Goal: Transaction & Acquisition: Obtain resource

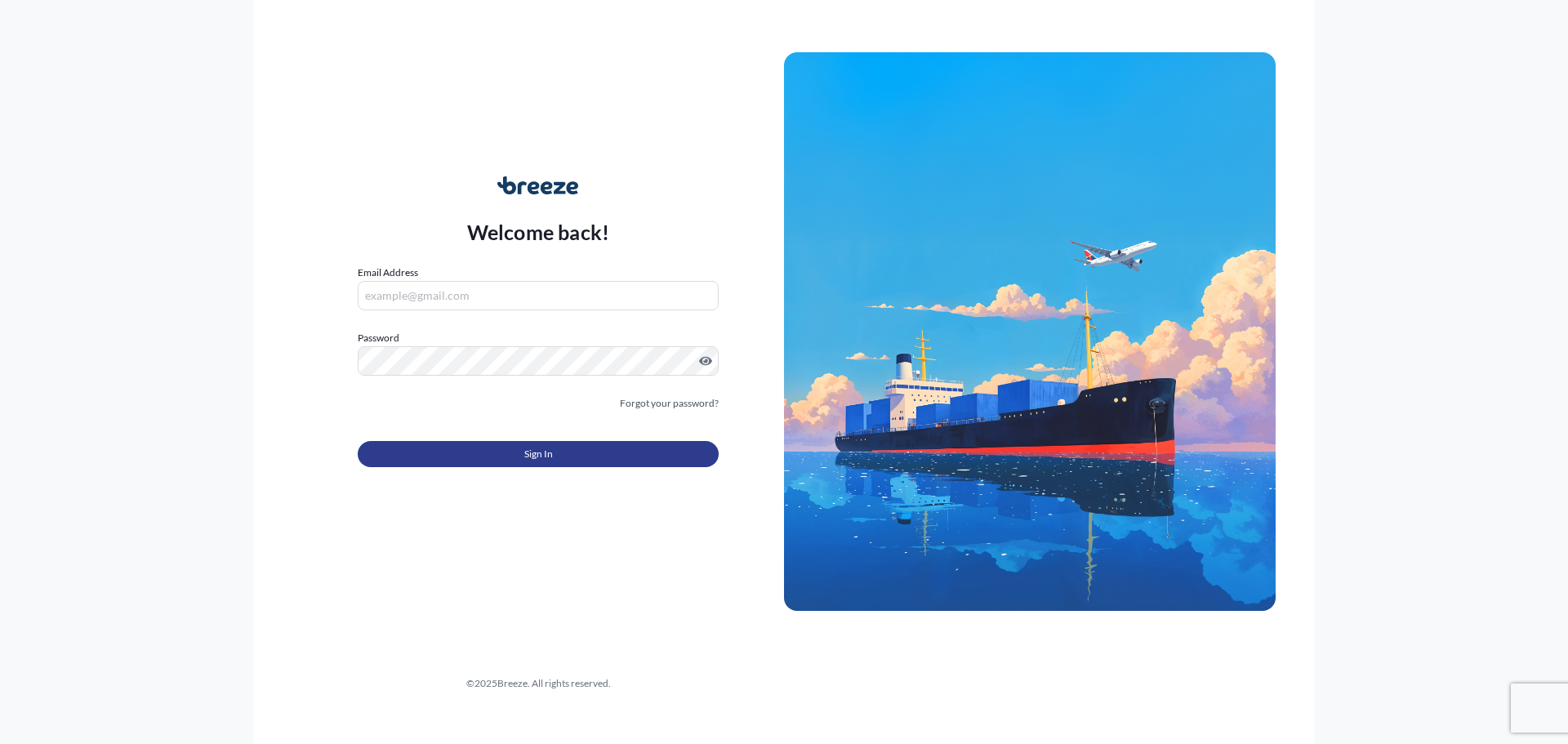
type input "[PERSON_NAME][EMAIL_ADDRESS][DOMAIN_NAME]"
click at [546, 451] on span "Sign In" at bounding box center [538, 454] width 29 height 17
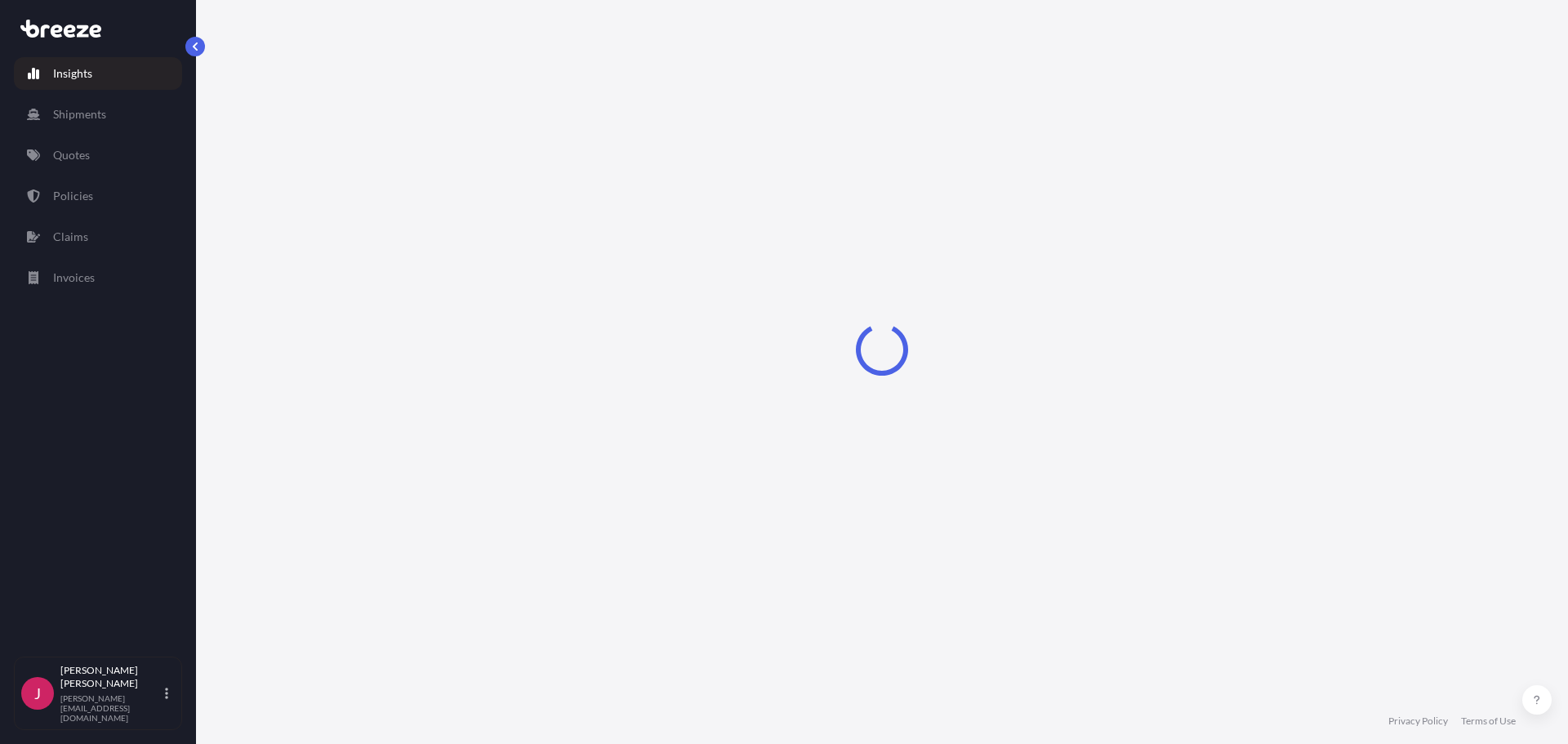
select select "2025"
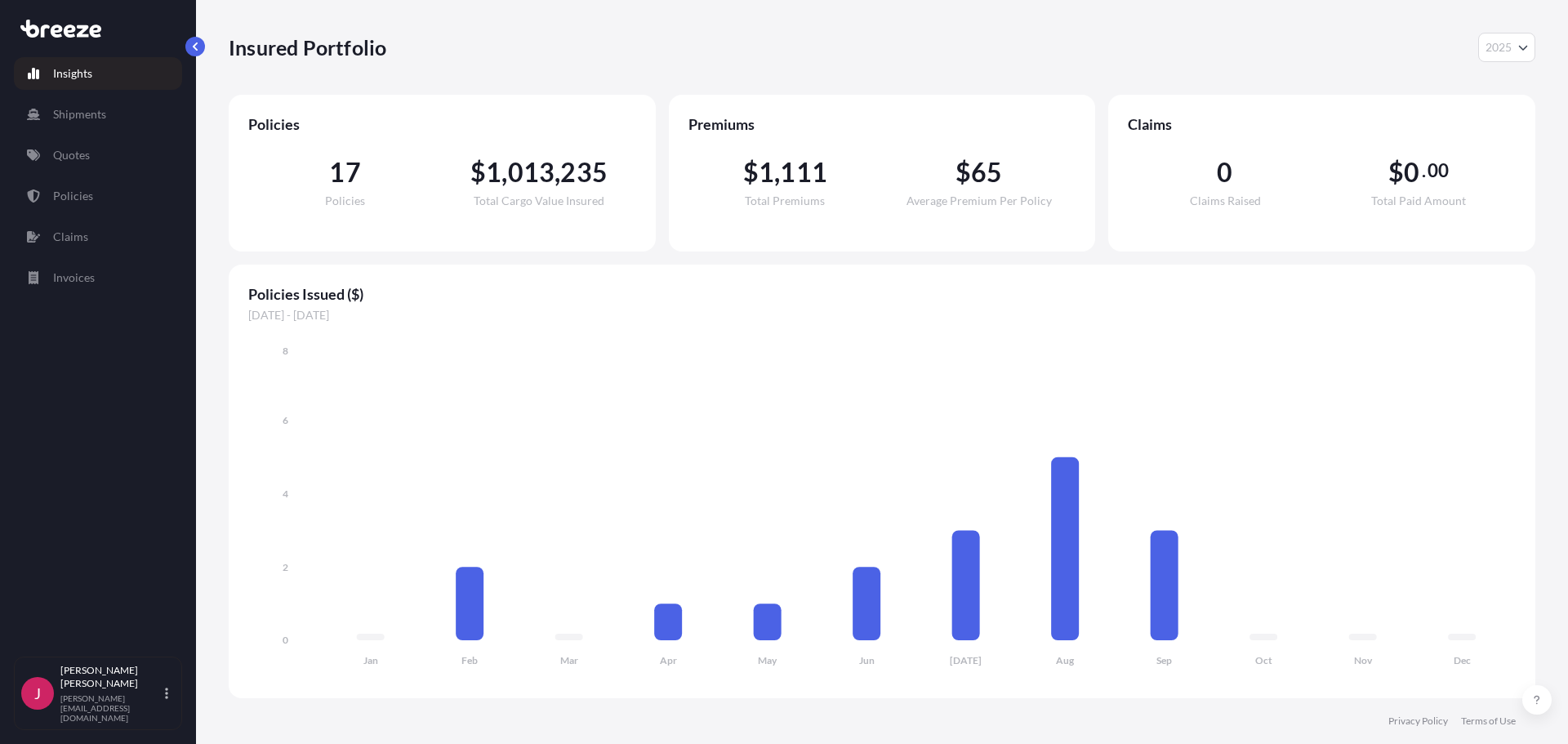
click at [82, 163] on link "Quotes" at bounding box center [98, 155] width 169 height 33
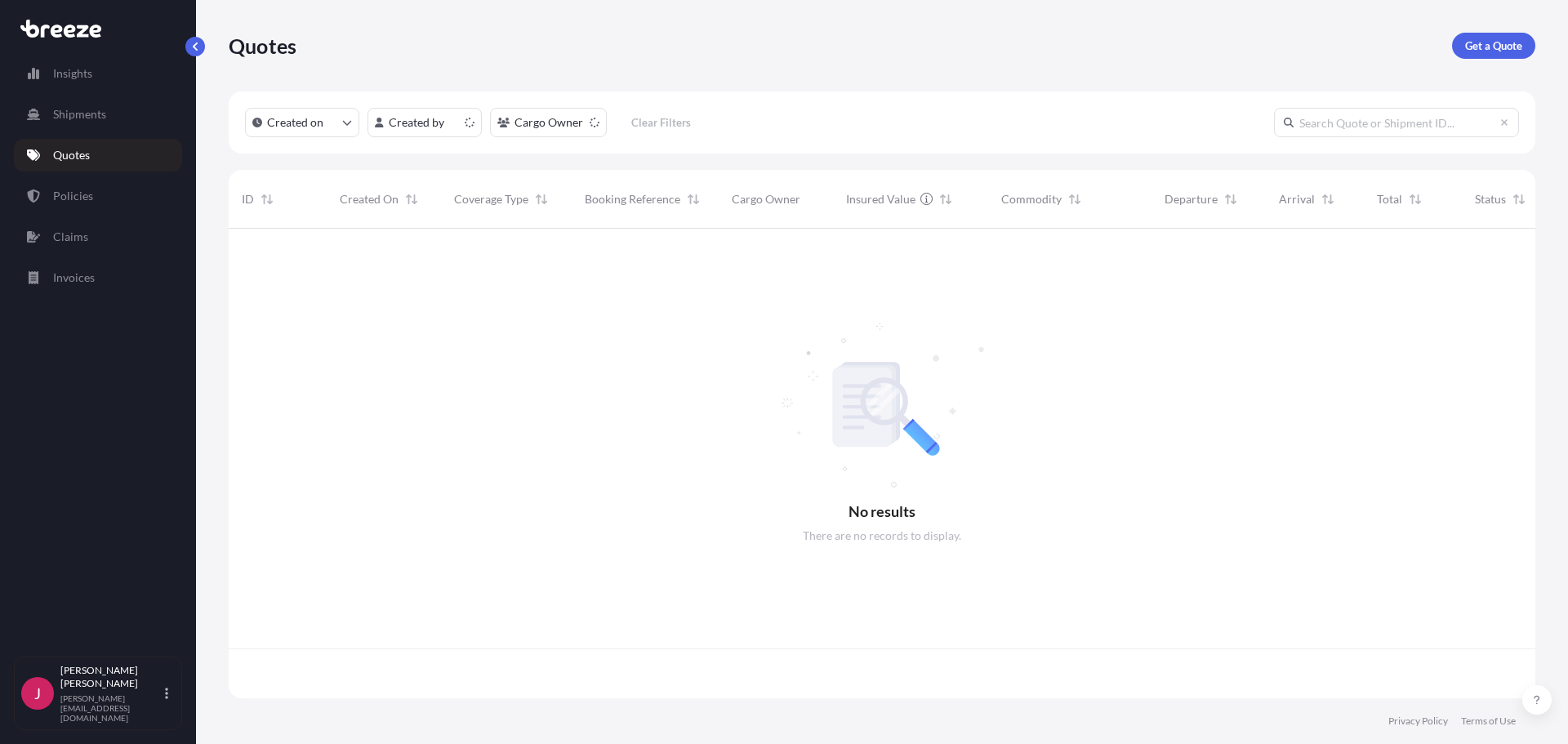
scroll to position [466, 1295]
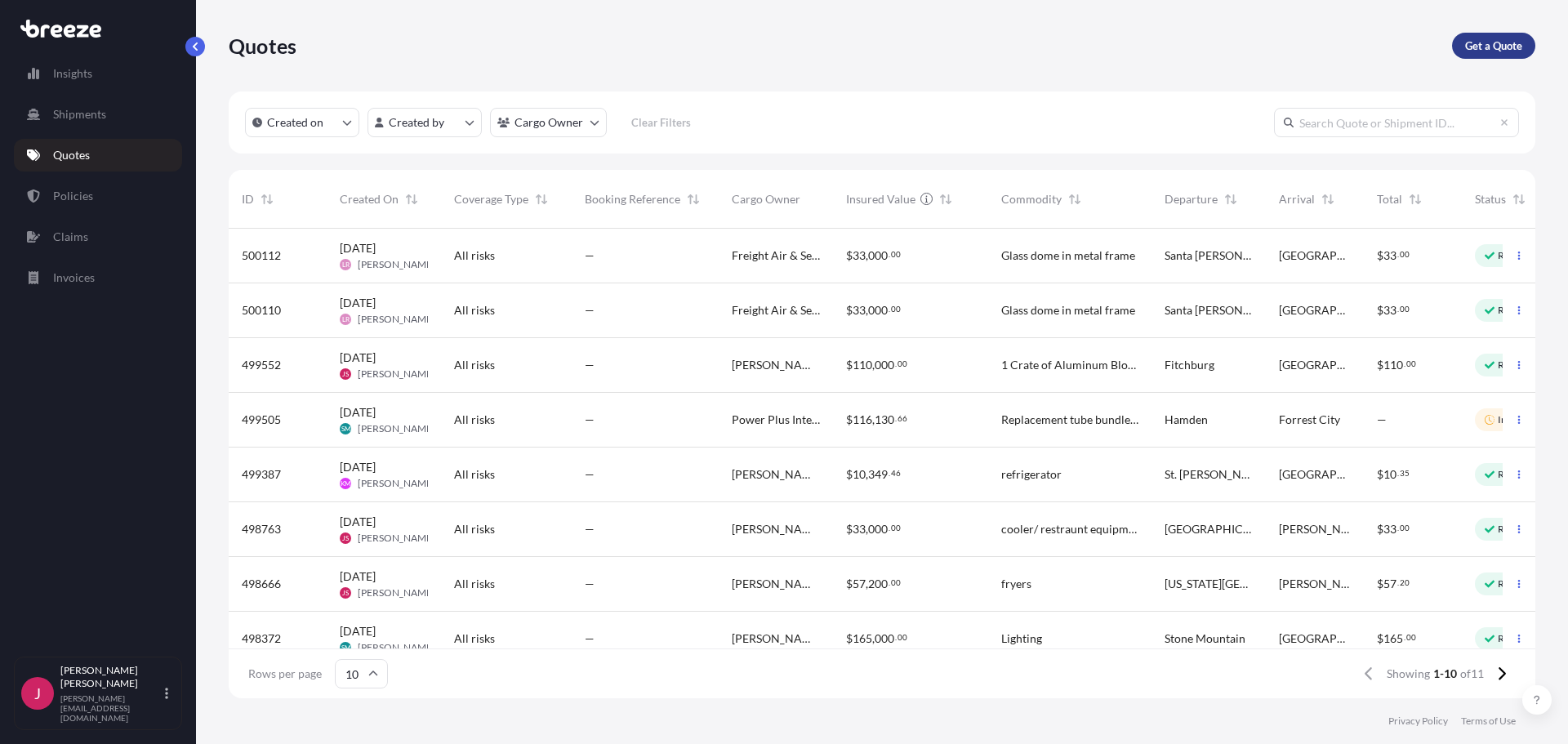
click at [1501, 43] on p "Get a Quote" at bounding box center [1493, 46] width 57 height 17
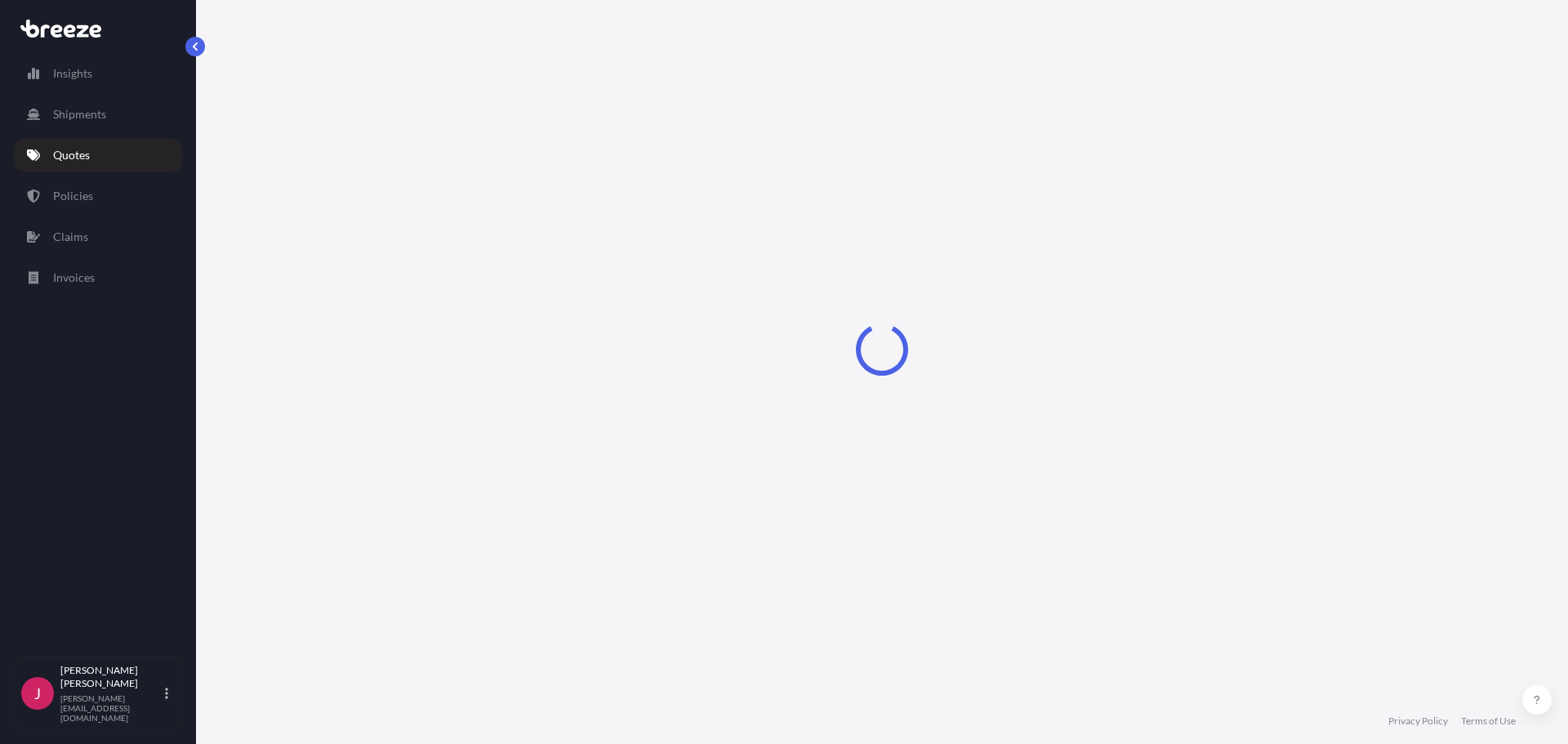
select select "Sea"
select select "1"
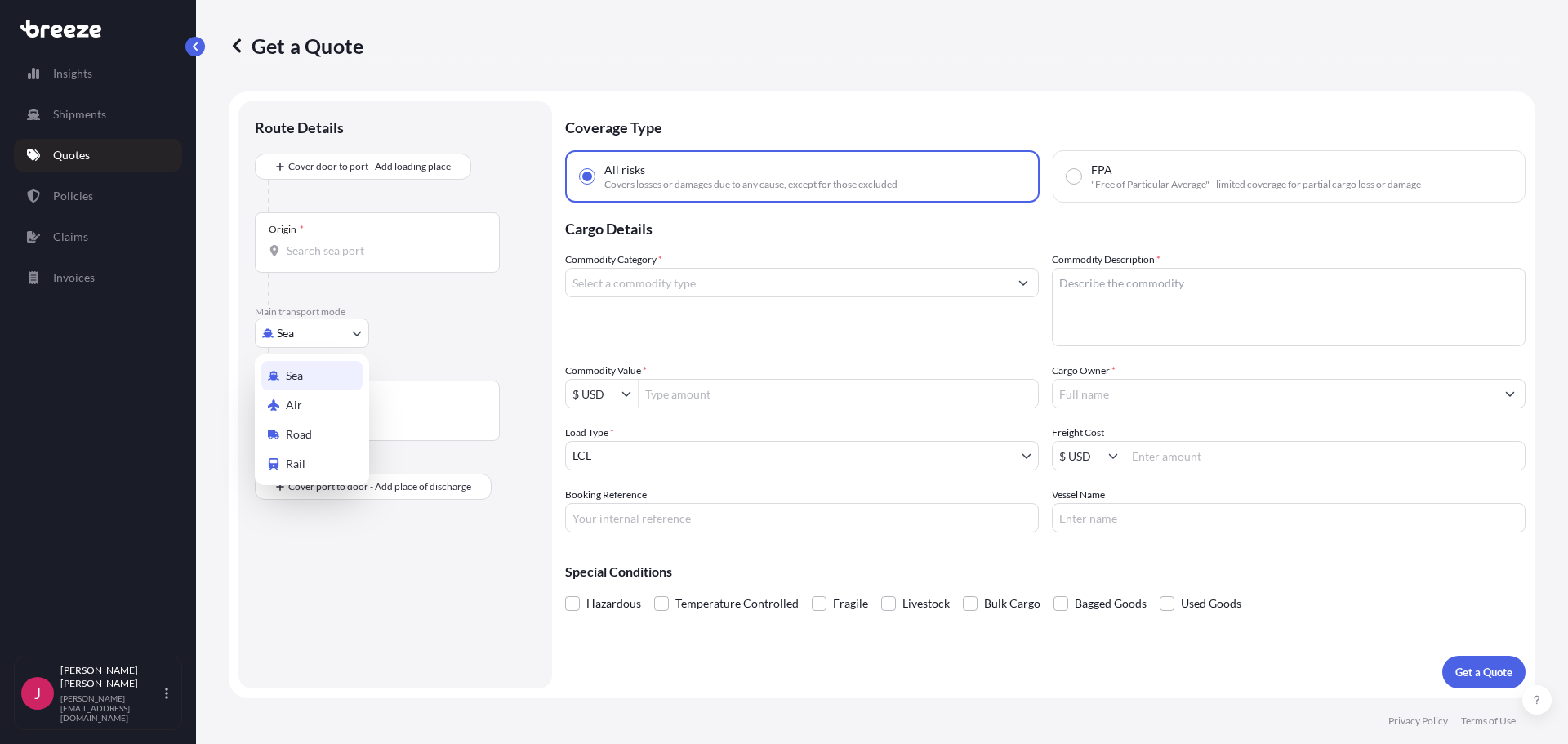
click at [323, 345] on body "Insights Shipments Quotes Policies Claims Invoices J [PERSON_NAME] [PERSON_NAME…" at bounding box center [784, 372] width 1568 height 744
click at [311, 430] on span "Road" at bounding box center [299, 434] width 26 height 17
select select "Road"
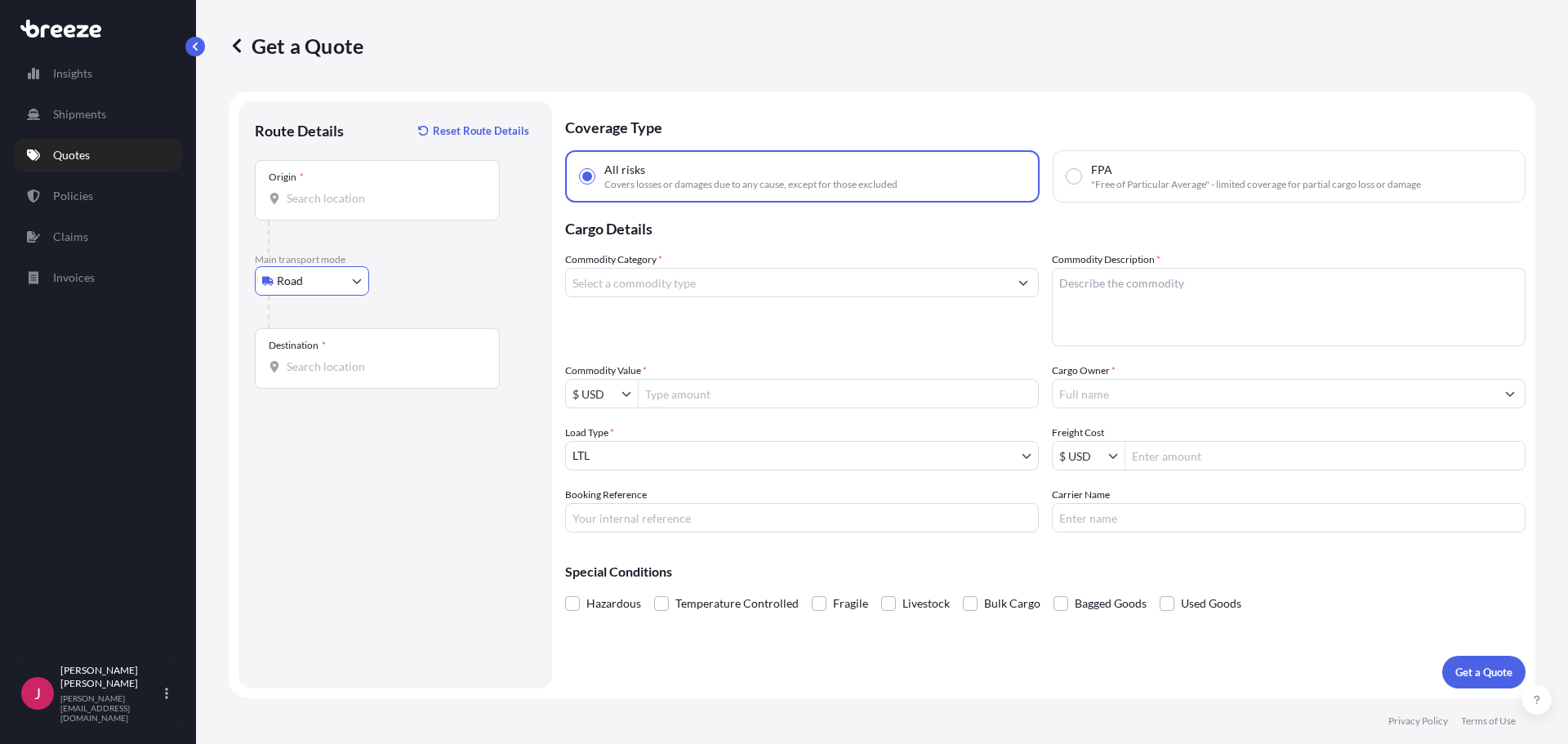
click at [343, 191] on input "Origin *" at bounding box center [382, 199] width 192 height 17
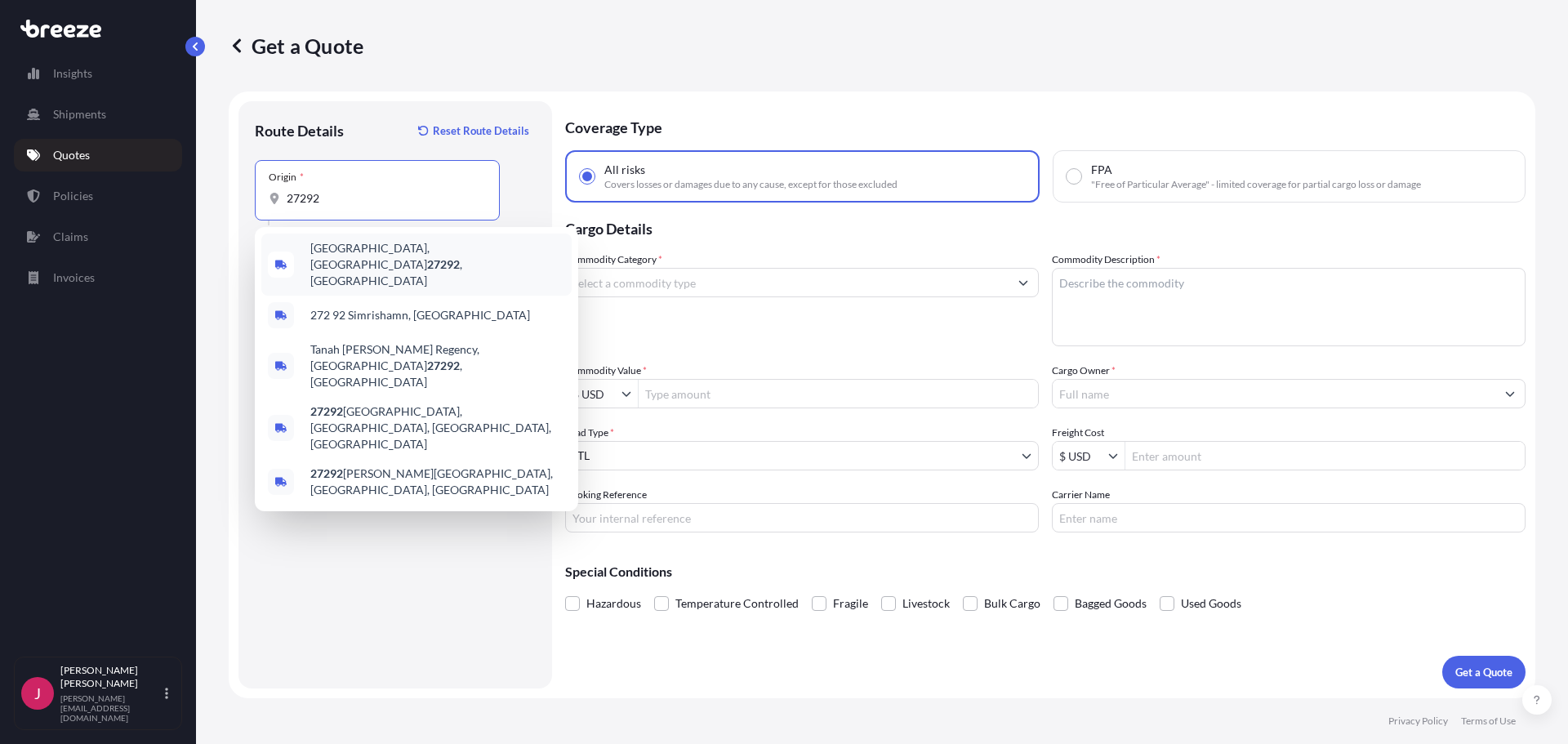
click at [361, 251] on span "[GEOGRAPHIC_DATA] , [GEOGRAPHIC_DATA]" at bounding box center [437, 264] width 255 height 49
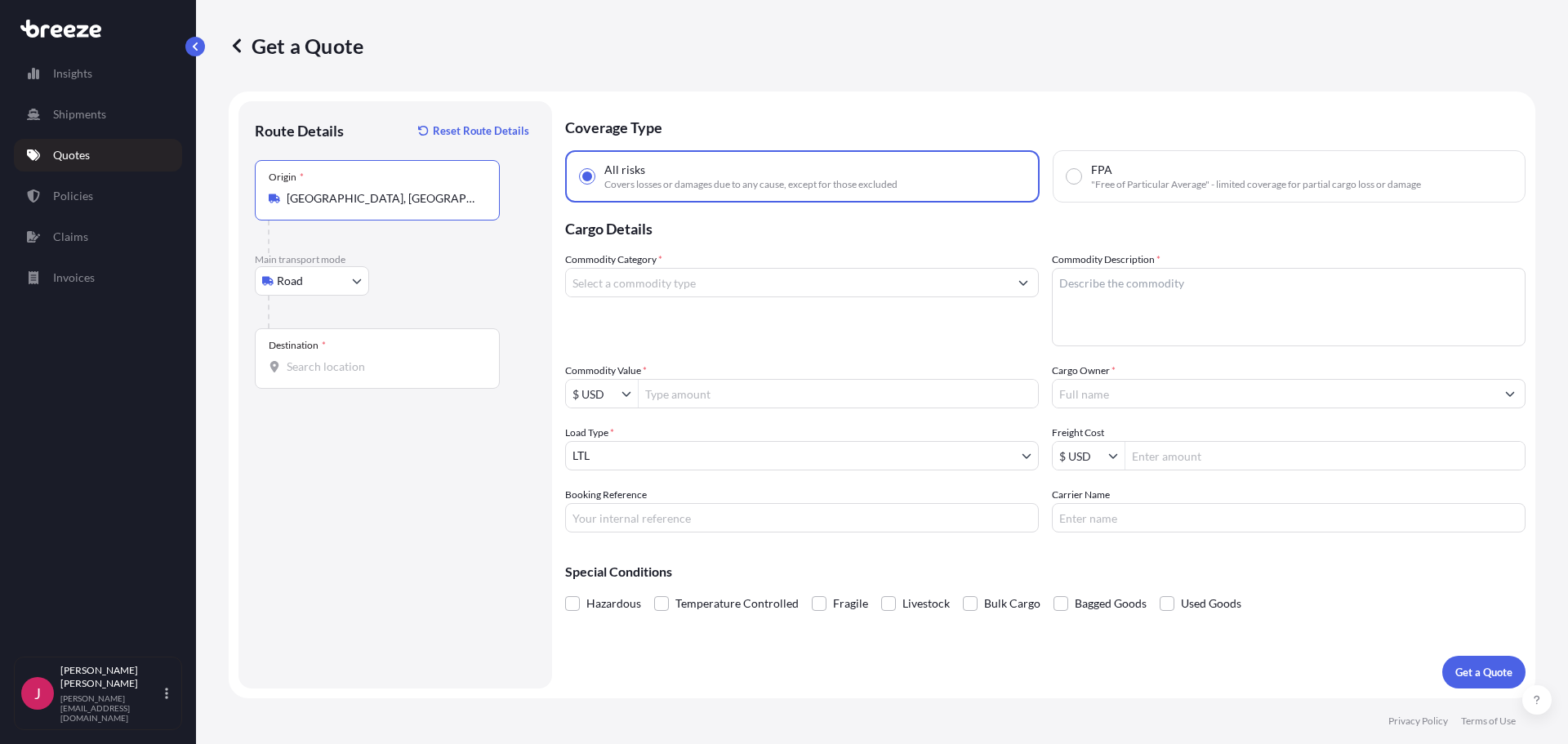
type input "[GEOGRAPHIC_DATA], [GEOGRAPHIC_DATA]"
click at [320, 347] on div "Destination *" at bounding box center [297, 345] width 57 height 13
click at [320, 358] on input "Destination *" at bounding box center [382, 366] width 192 height 17
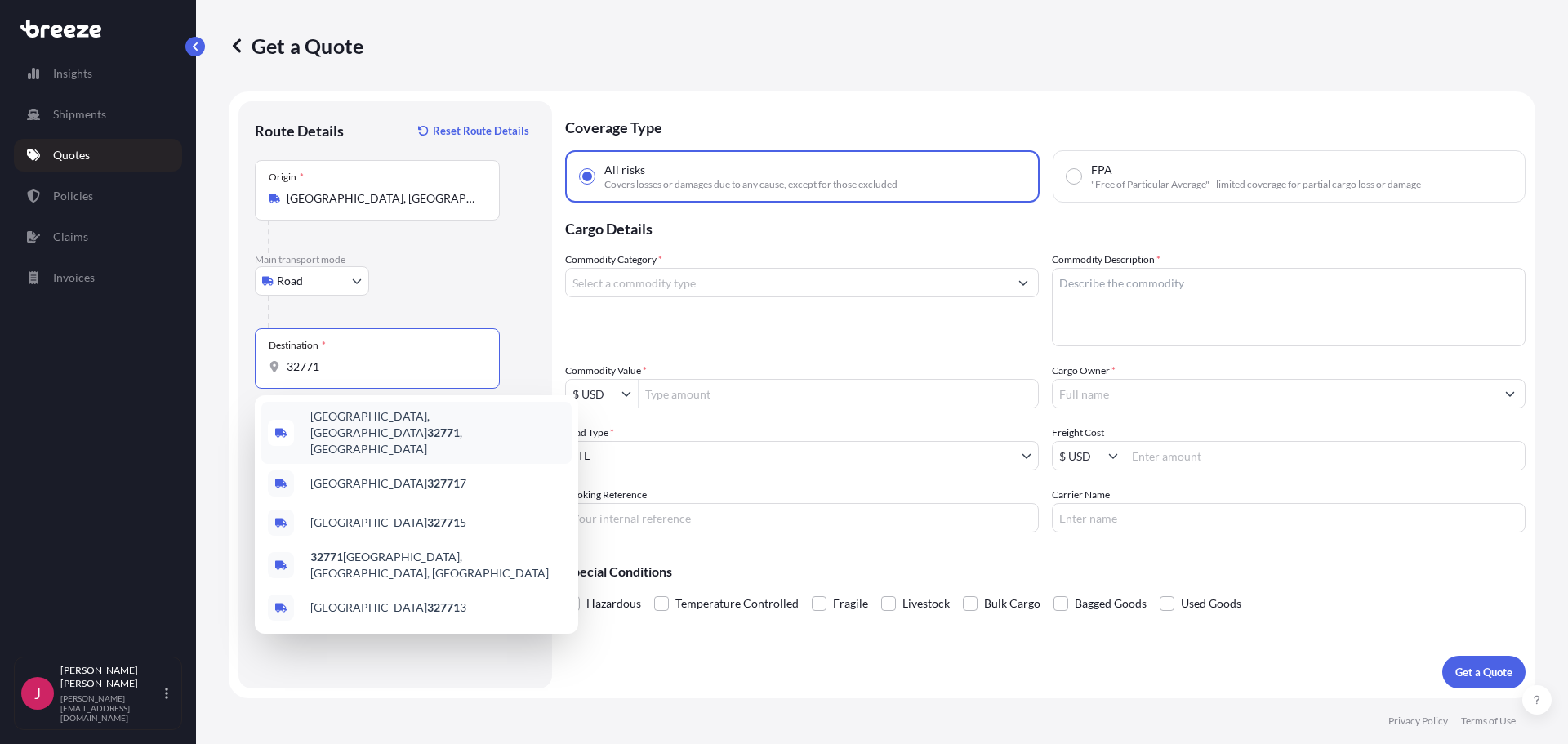
click at [354, 433] on div "[GEOGRAPHIC_DATA] , [GEOGRAPHIC_DATA]" at bounding box center [416, 432] width 310 height 62
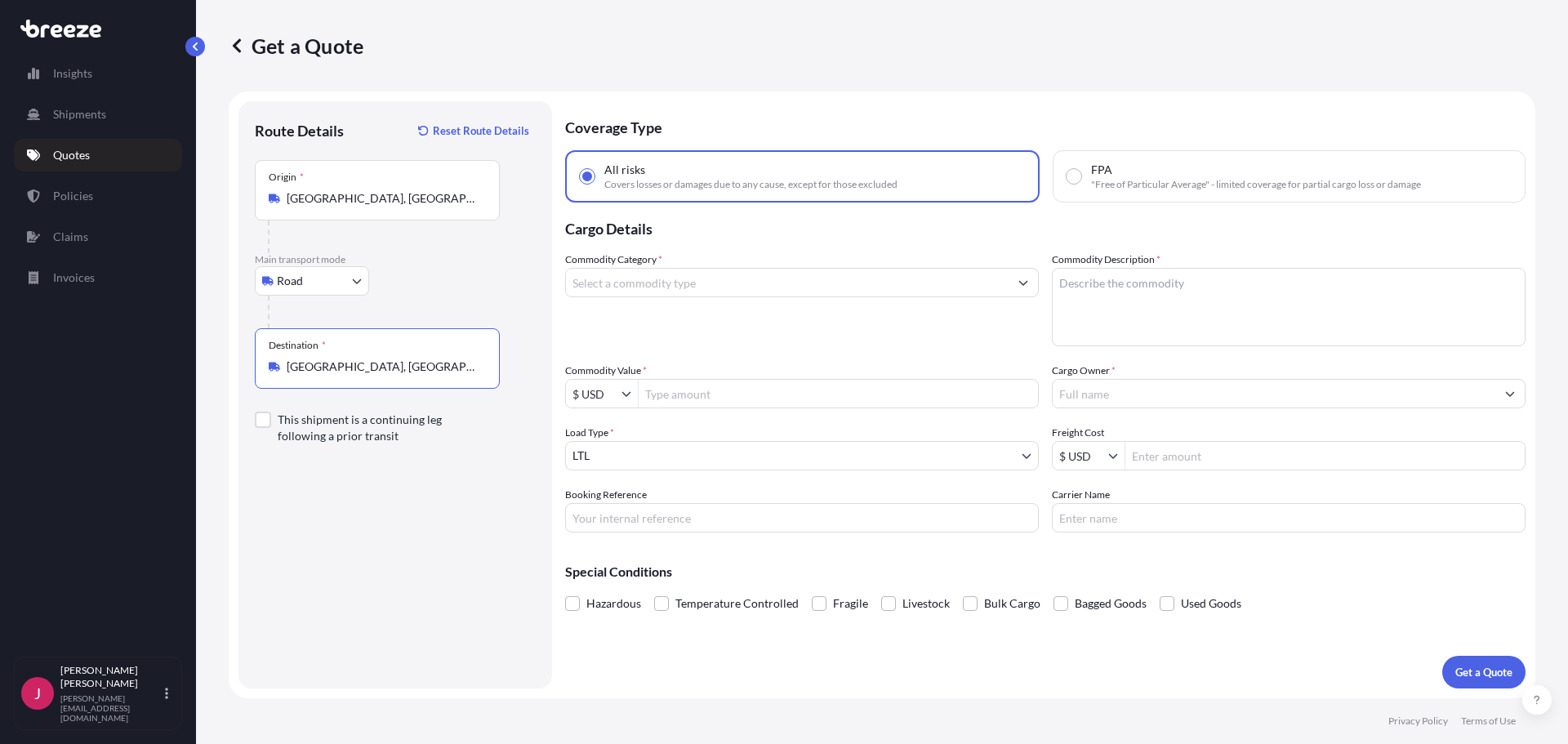
type input "[GEOGRAPHIC_DATA], [GEOGRAPHIC_DATA]"
click at [724, 280] on input "Commodity Category *" at bounding box center [787, 282] width 443 height 29
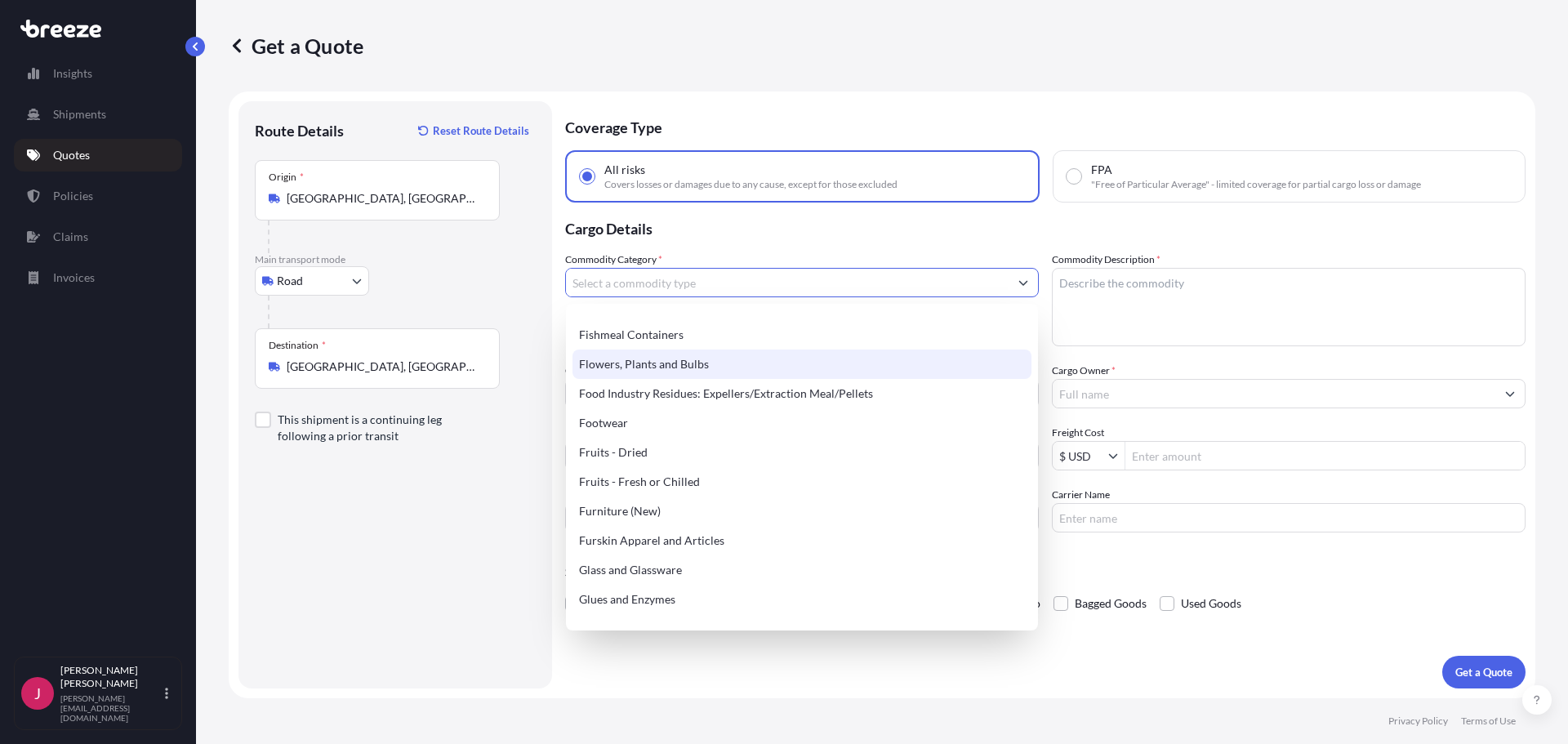
scroll to position [1307, 0]
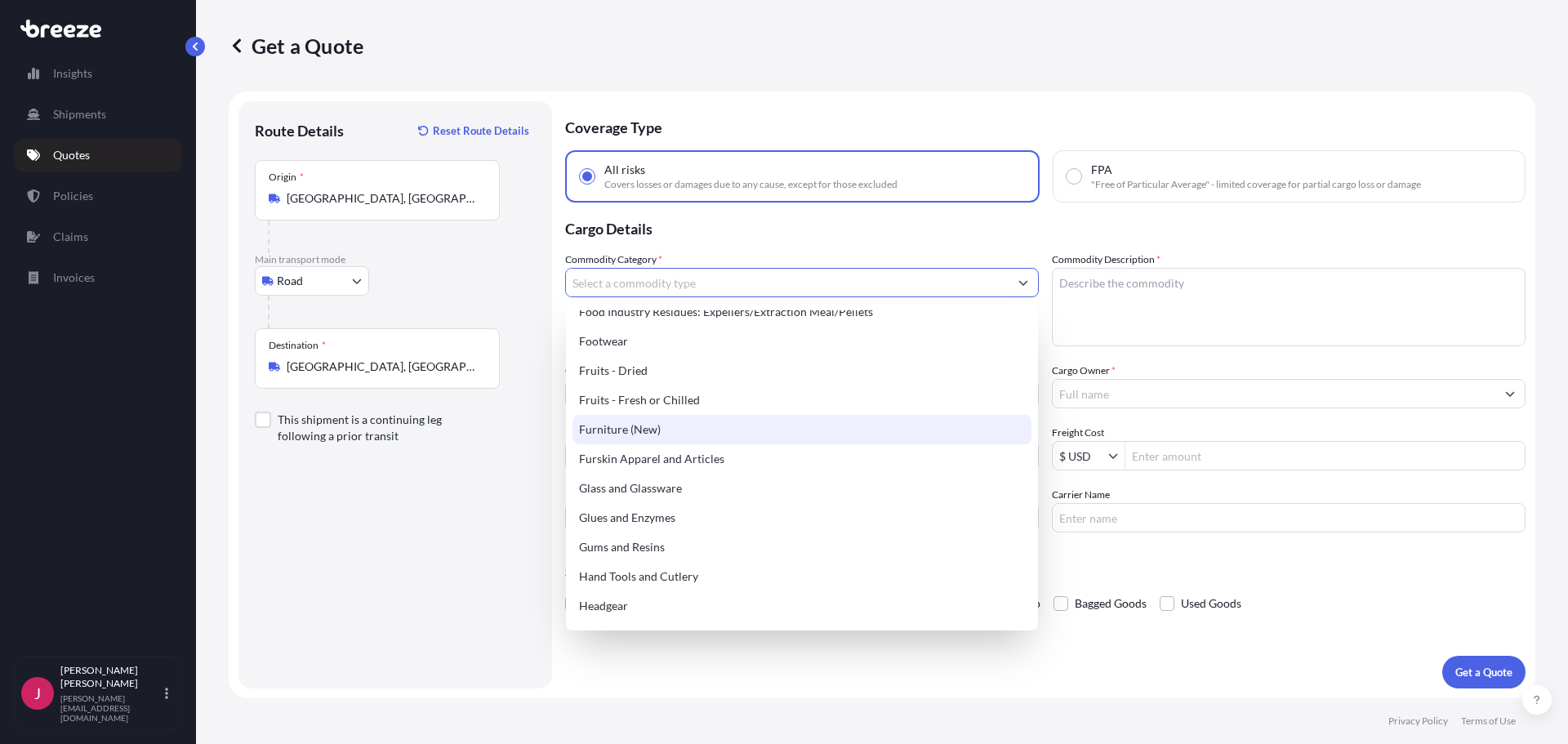
click at [623, 429] on div "Furniture (New)" at bounding box center [802, 429] width 459 height 29
type input "Furniture (New)"
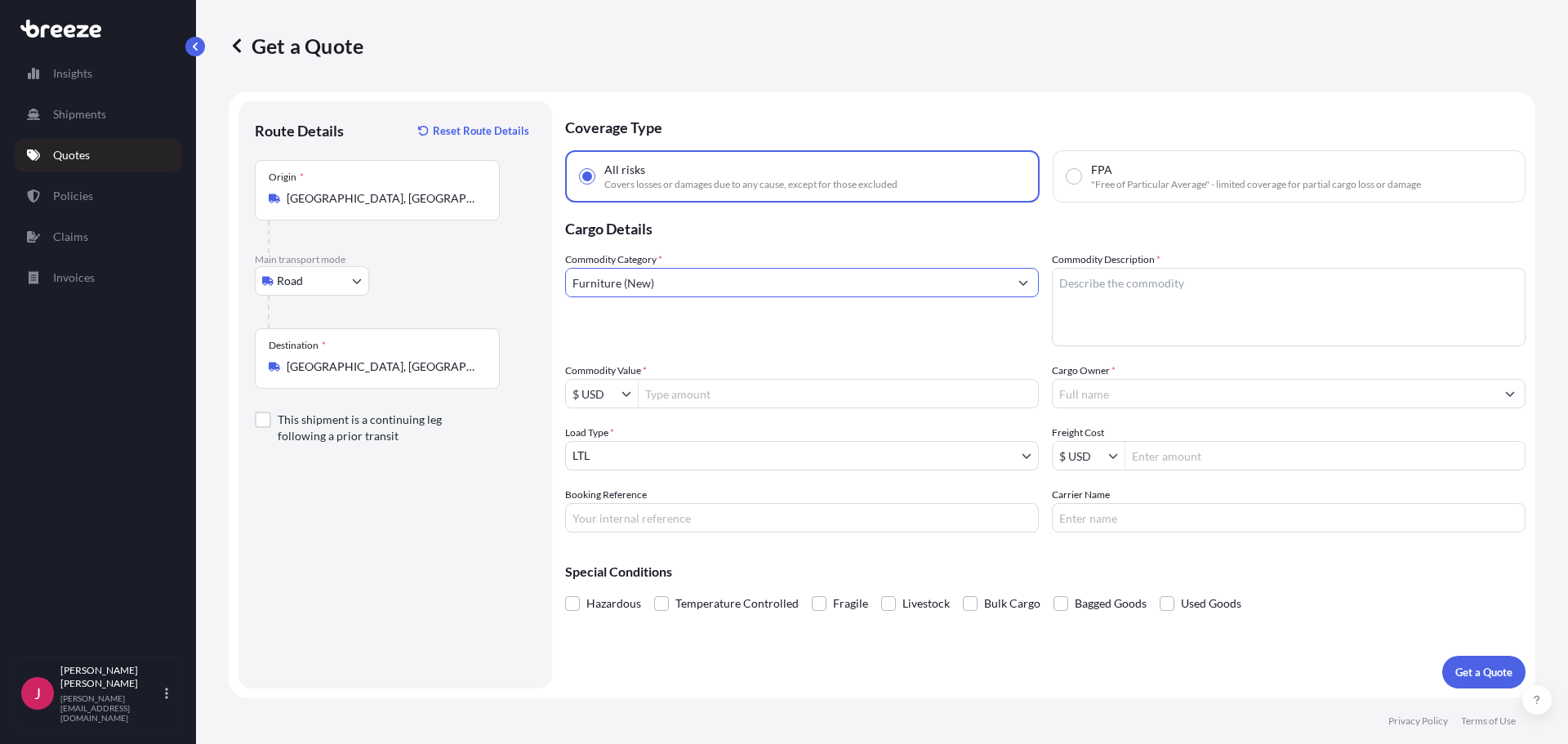
click at [1153, 290] on textarea "Commodity Description *" at bounding box center [1289, 307] width 473 height 78
type textarea "bed base"
click at [693, 393] on input "Commodity Value *" at bounding box center [838, 393] width 400 height 29
type input "21,806"
click at [808, 327] on div "Commodity Category * Furniture (New)" at bounding box center [801, 299] width 473 height 95
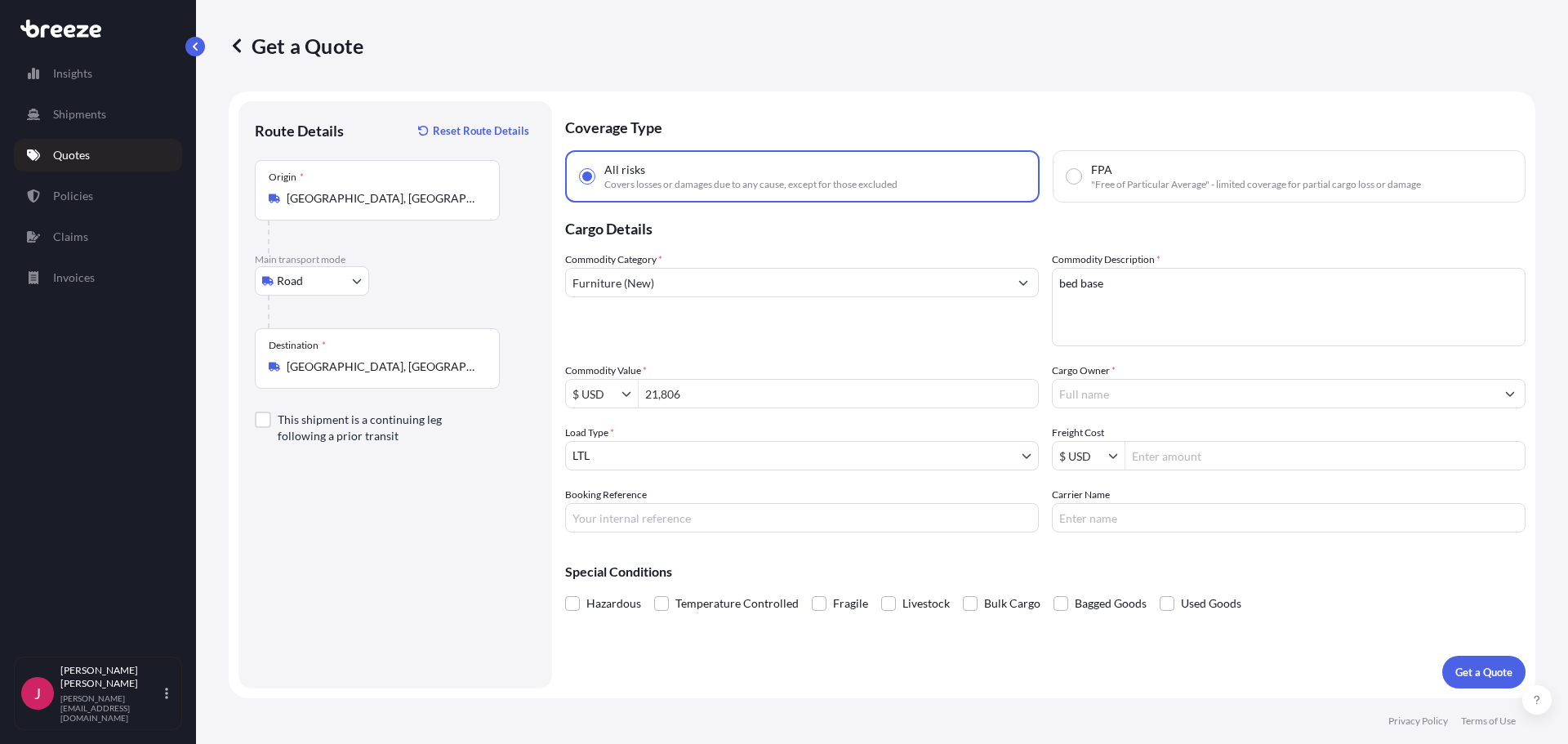
click at [1113, 392] on input "Cargo Owner *" at bounding box center [1274, 393] width 443 height 29
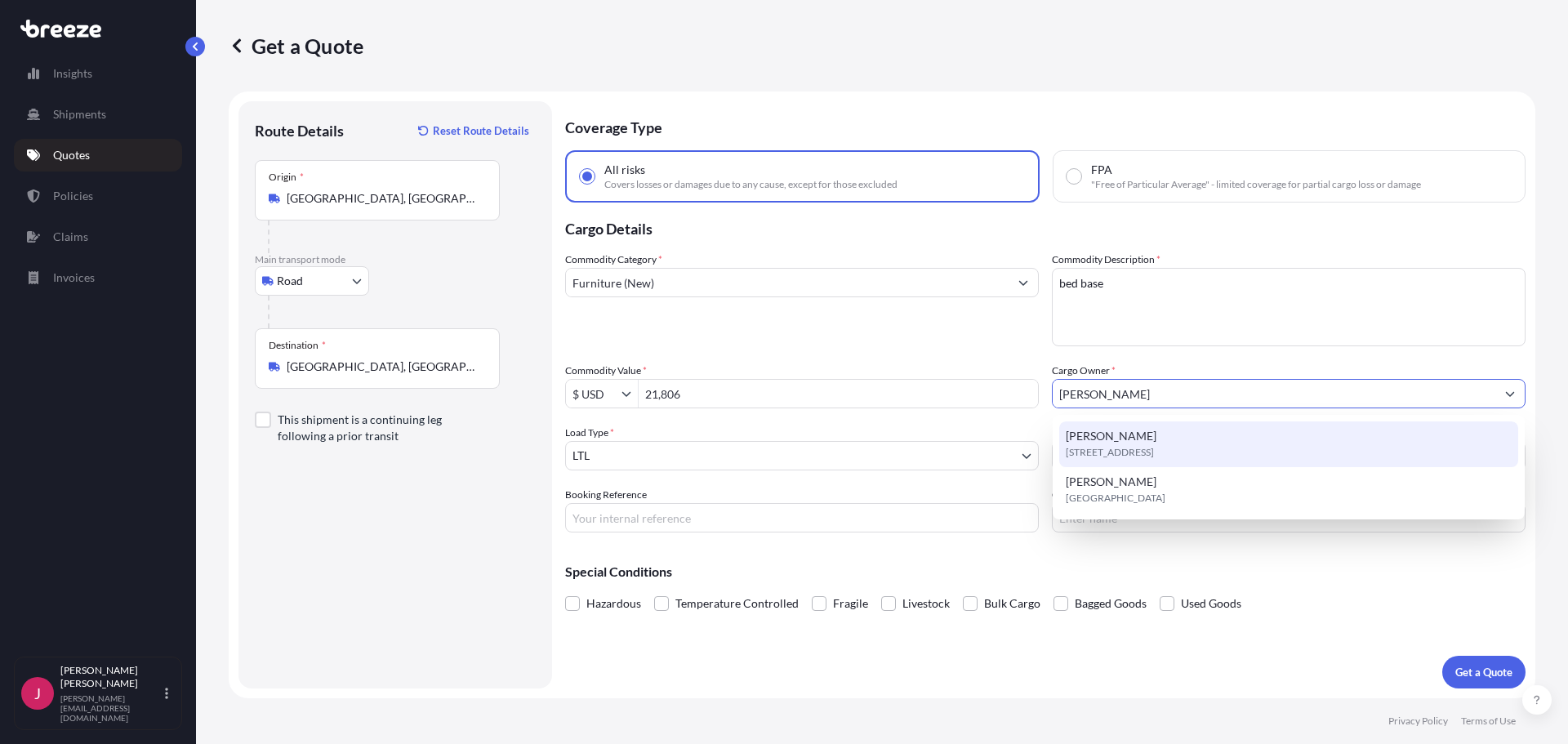
click at [1112, 430] on div "[PERSON_NAME] [STREET_ADDRESS]" at bounding box center [1289, 444] width 459 height 46
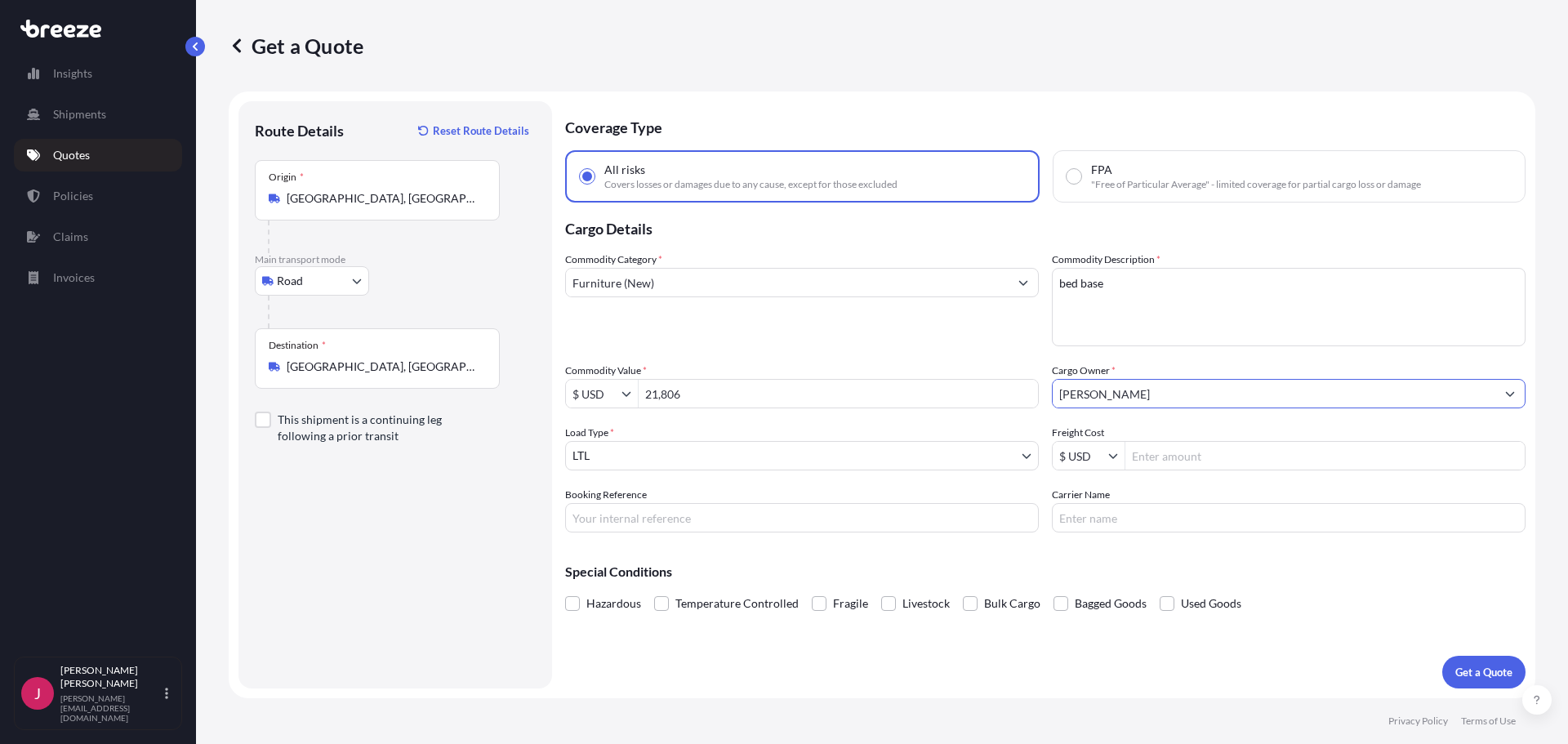
type input "[PERSON_NAME]"
click at [1380, 601] on div "Hazardous Temperature Controlled Fragile Livestock Bulk Cargo Bagged Goods Used…" at bounding box center [1044, 603] width 960 height 25
click at [1487, 673] on p "Get a Quote" at bounding box center [1484, 672] width 57 height 17
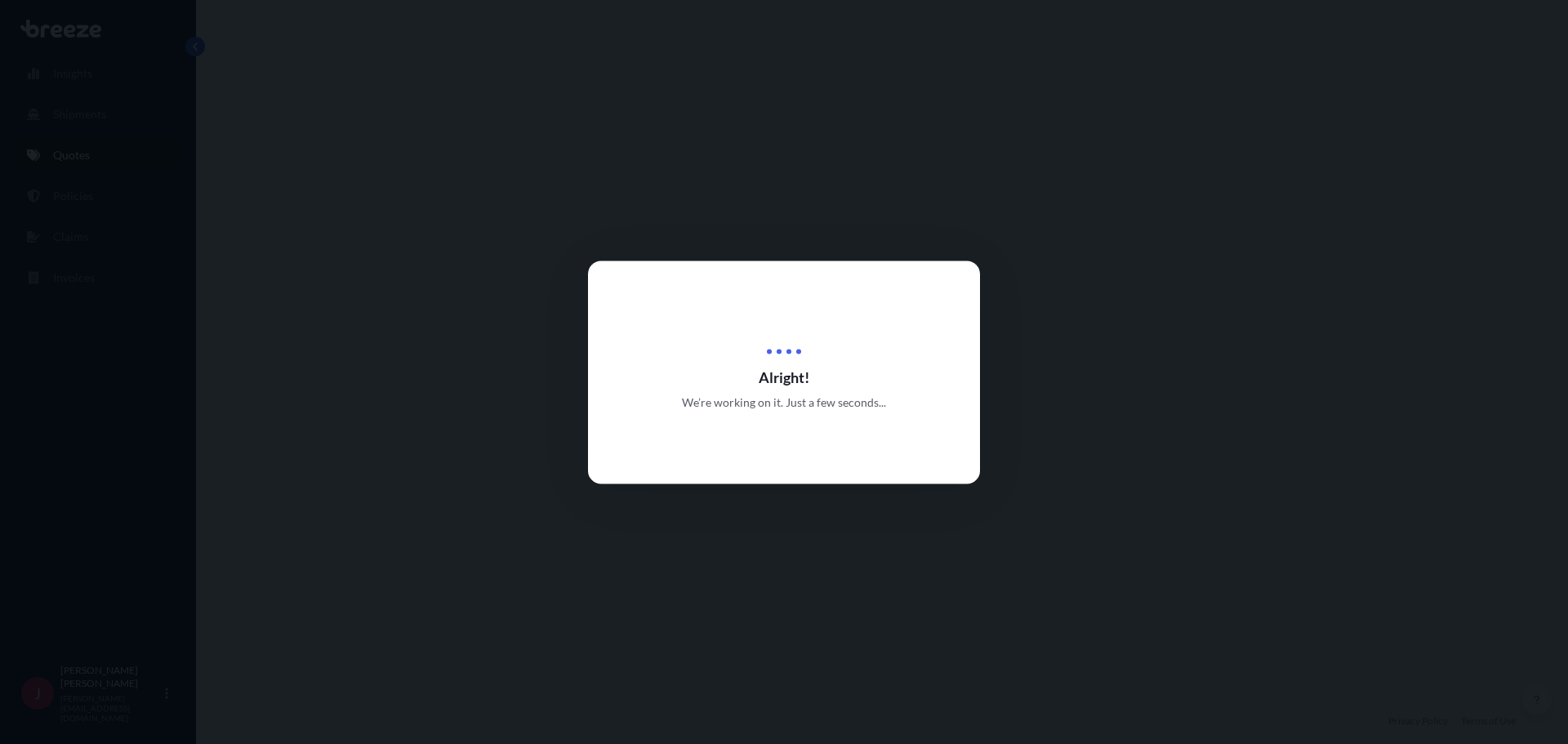
select select "Road"
select select "1"
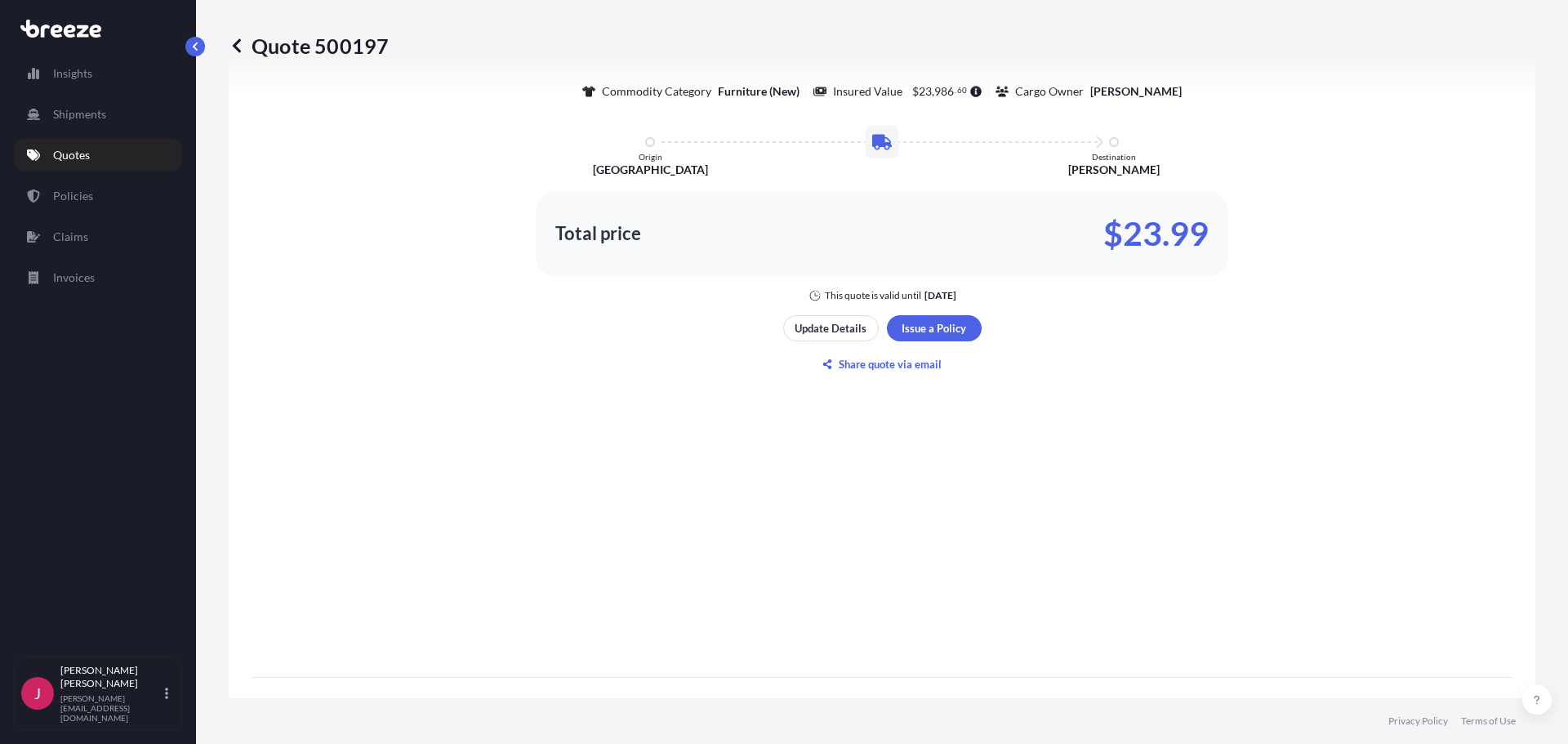
scroll to position [991, 0]
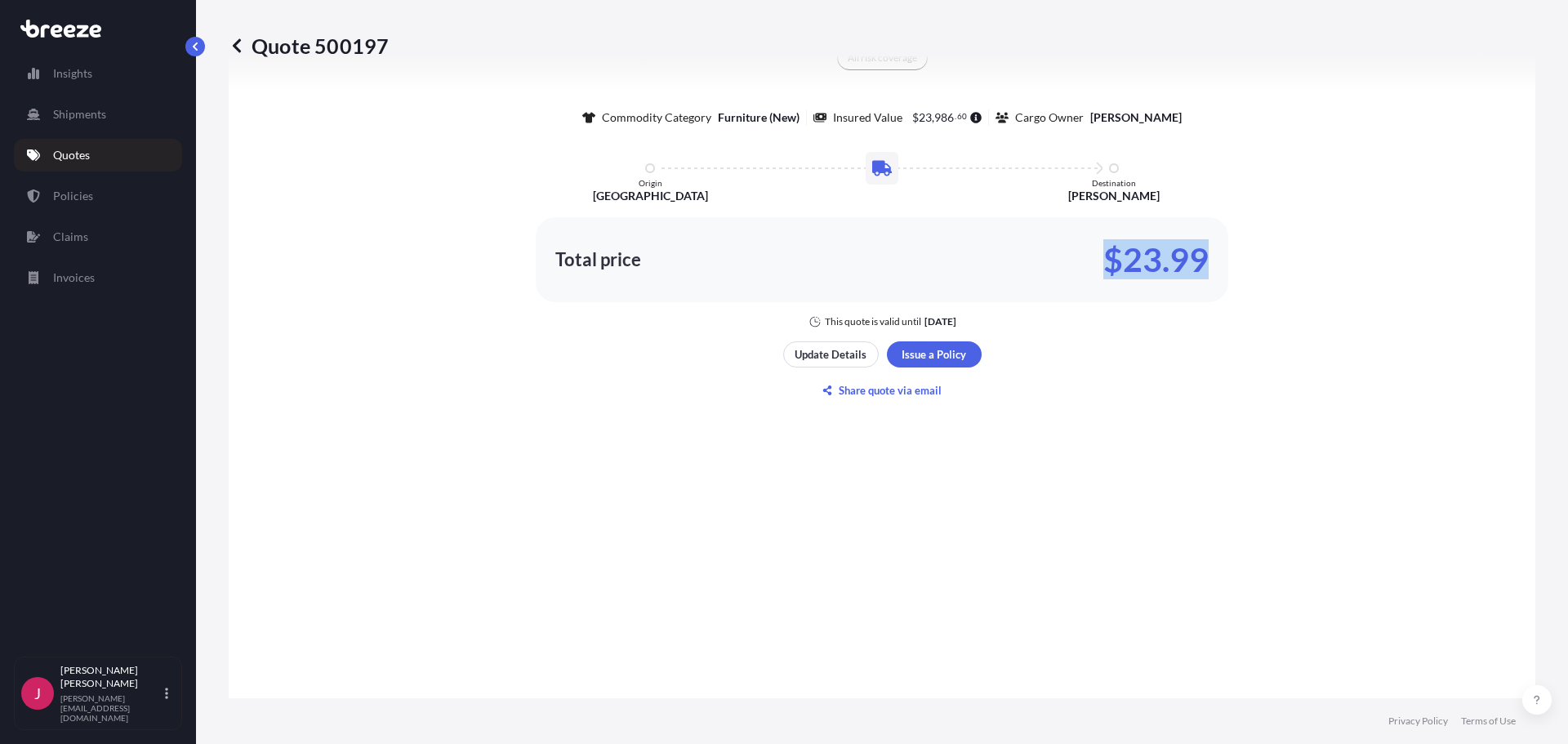
drag, startPoint x: 1084, startPoint y: 253, endPoint x: 1234, endPoint y: 256, distance: 150.0
click at [1234, 256] on div "Here's your insurance offer All risk coverage Commodity Category Furniture (New…" at bounding box center [882, 159] width 1261 height 338
copy p "$23.99"
click at [883, 390] on p "Share quote via email" at bounding box center [890, 390] width 103 height 17
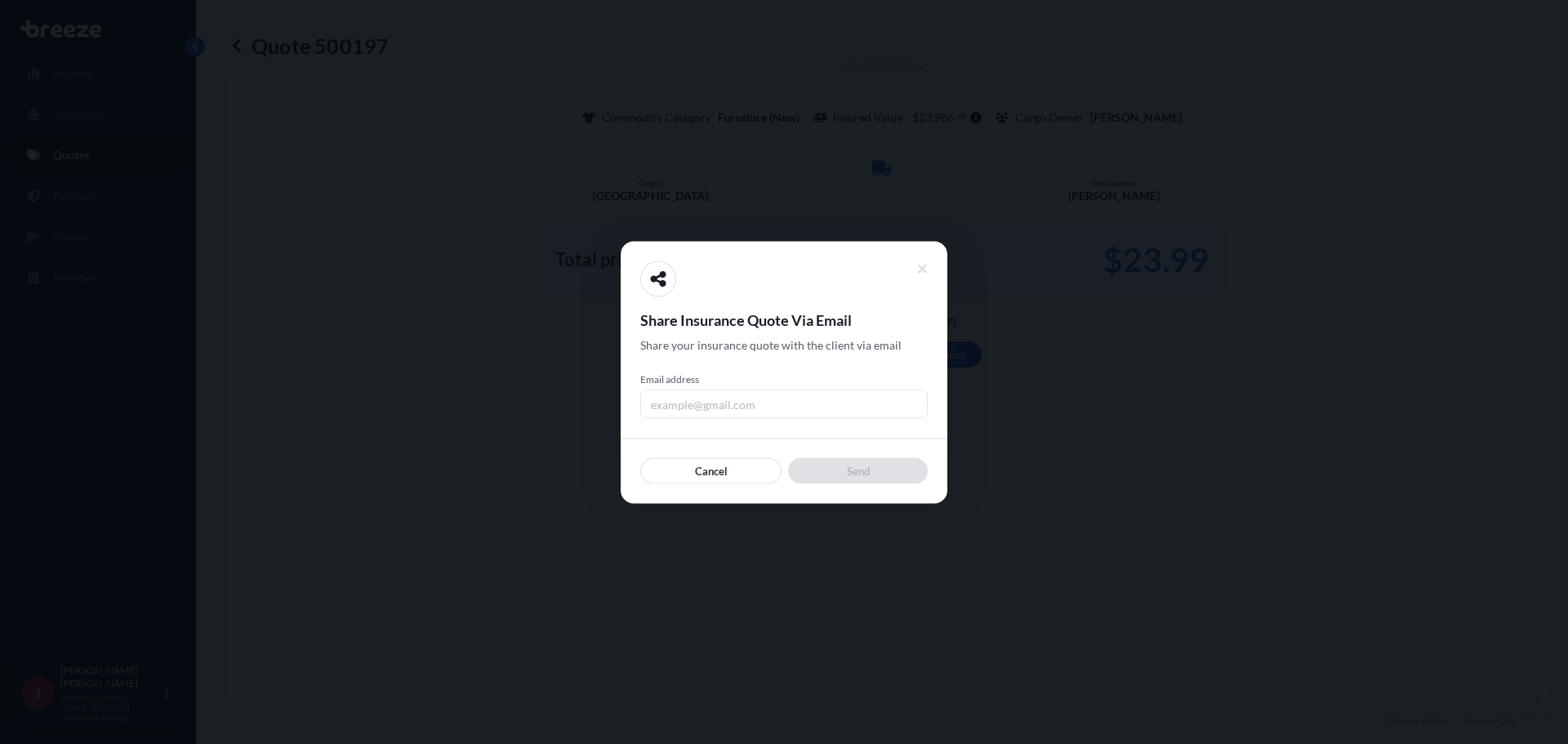
click at [683, 397] on input "Email address" at bounding box center [784, 403] width 287 height 29
type input "[PERSON_NAME][EMAIL_ADDRESS][DOMAIN_NAME]"
